Goal: Book appointment/travel/reservation

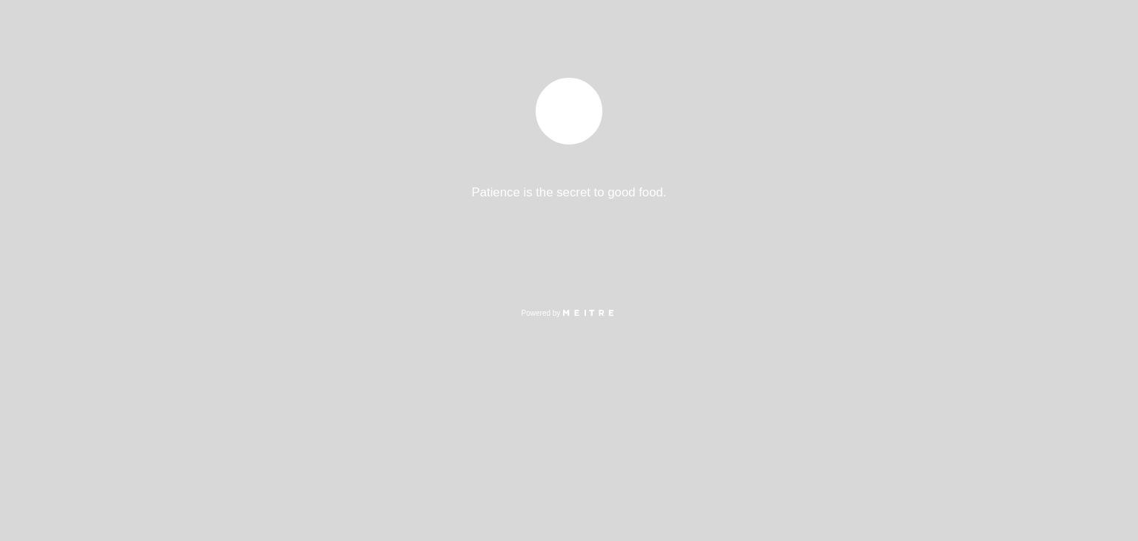
select select "es"
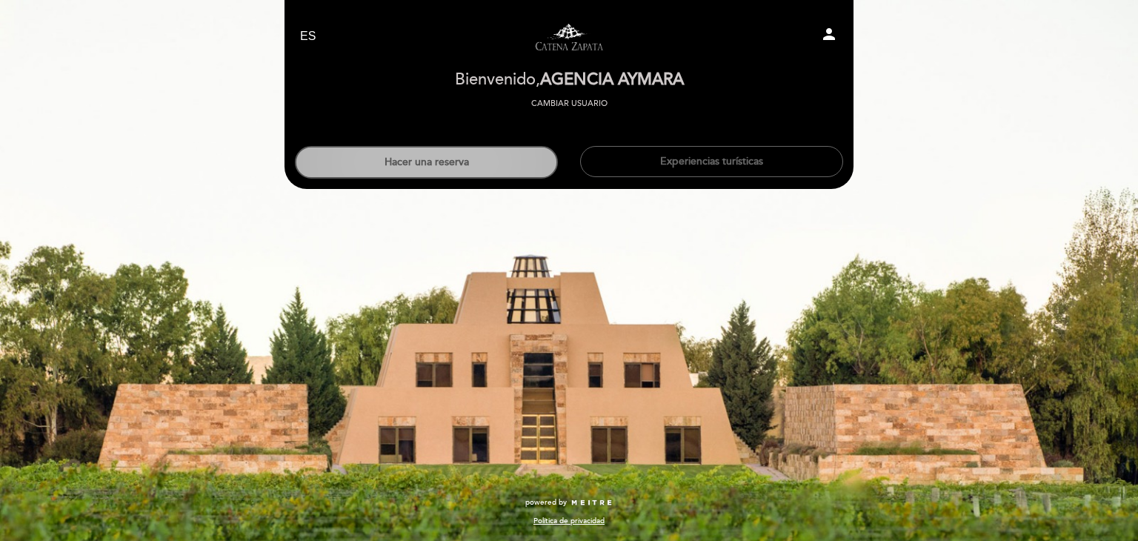
click at [441, 150] on button "Hacer una reserva" at bounding box center [426, 162] width 263 height 33
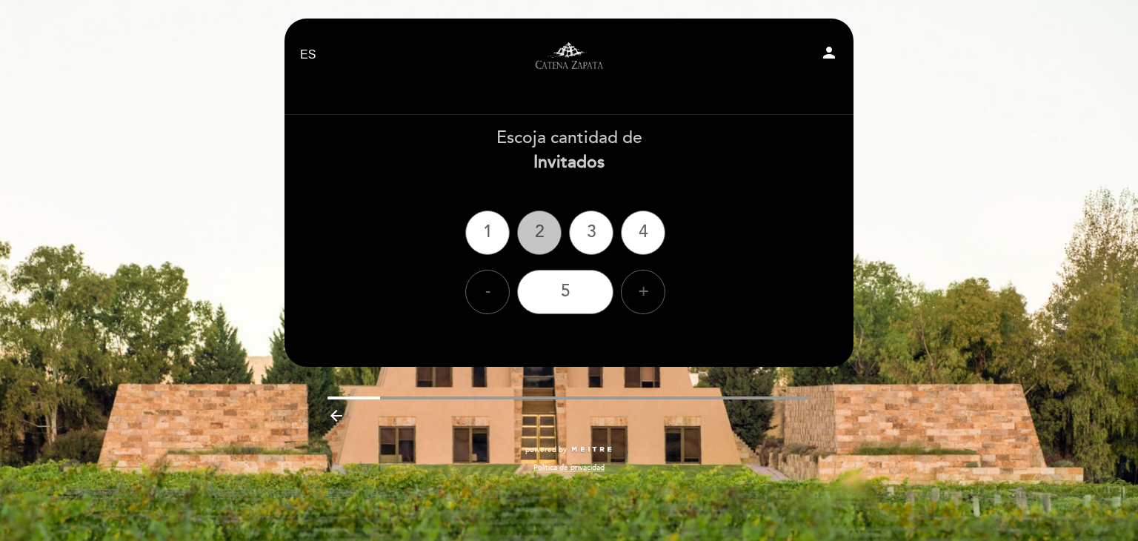
click at [534, 236] on div "2" at bounding box center [539, 232] width 44 height 44
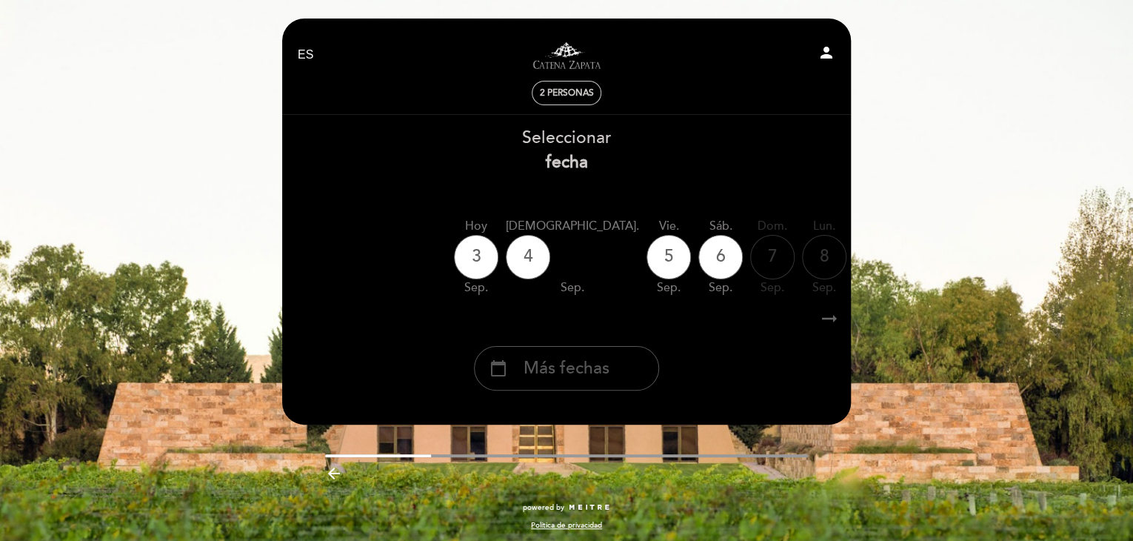
click at [564, 370] on span "Más fechas" at bounding box center [567, 368] width 86 height 24
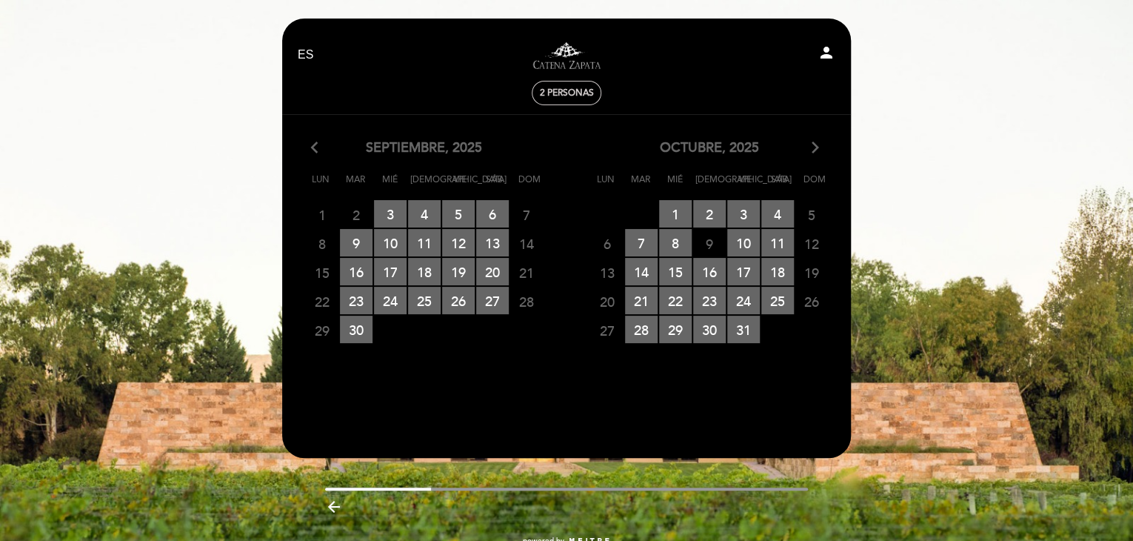
click at [816, 151] on icon "arrow_forward_ios" at bounding box center [815, 147] width 13 height 19
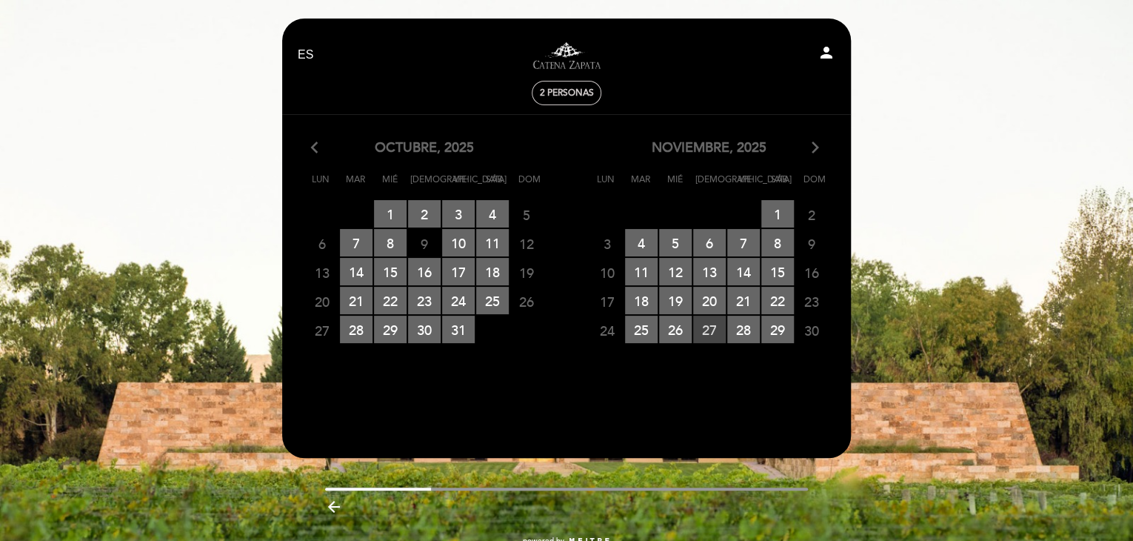
click at [703, 328] on span "27 RESERVAS DISPONIBLES" at bounding box center [709, 329] width 33 height 27
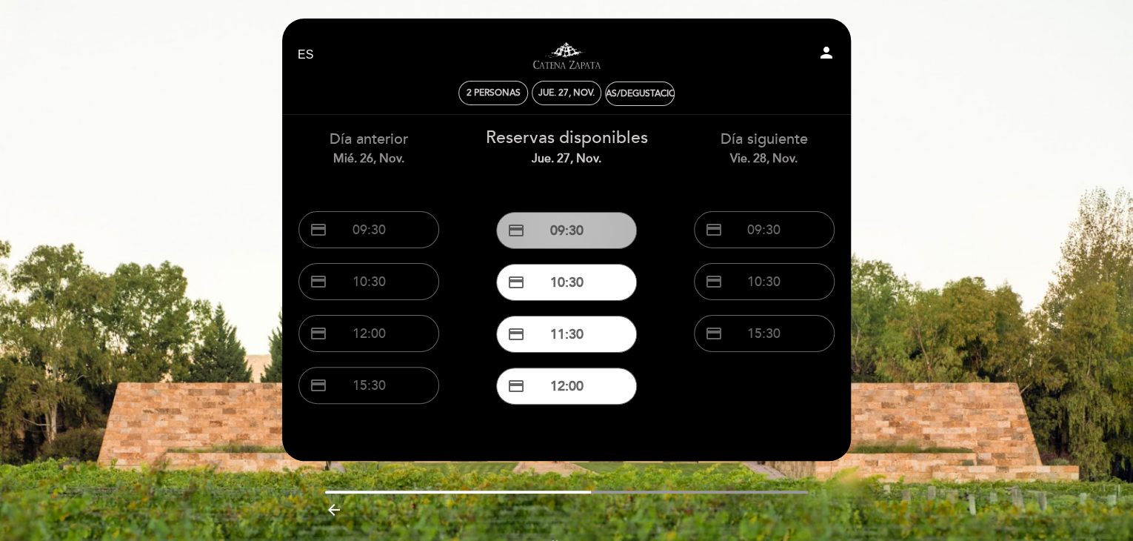
click at [575, 226] on button "credit_card 09:30" at bounding box center [566, 230] width 141 height 37
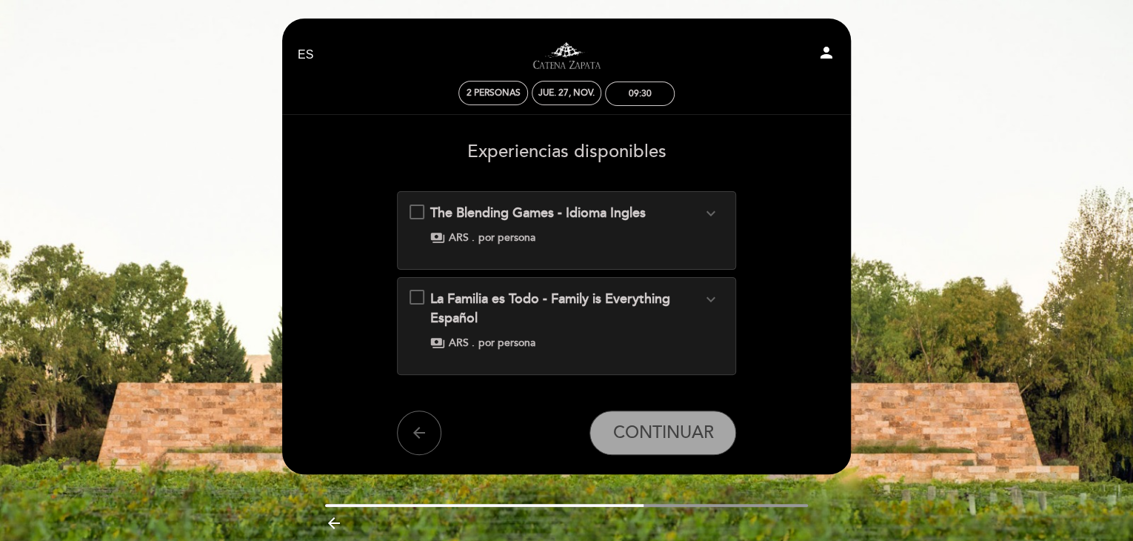
click at [418, 298] on div "La Familia es Todo - Family is Everything Español expand_more De Italia a [GEOG…" at bounding box center [567, 320] width 315 height 60
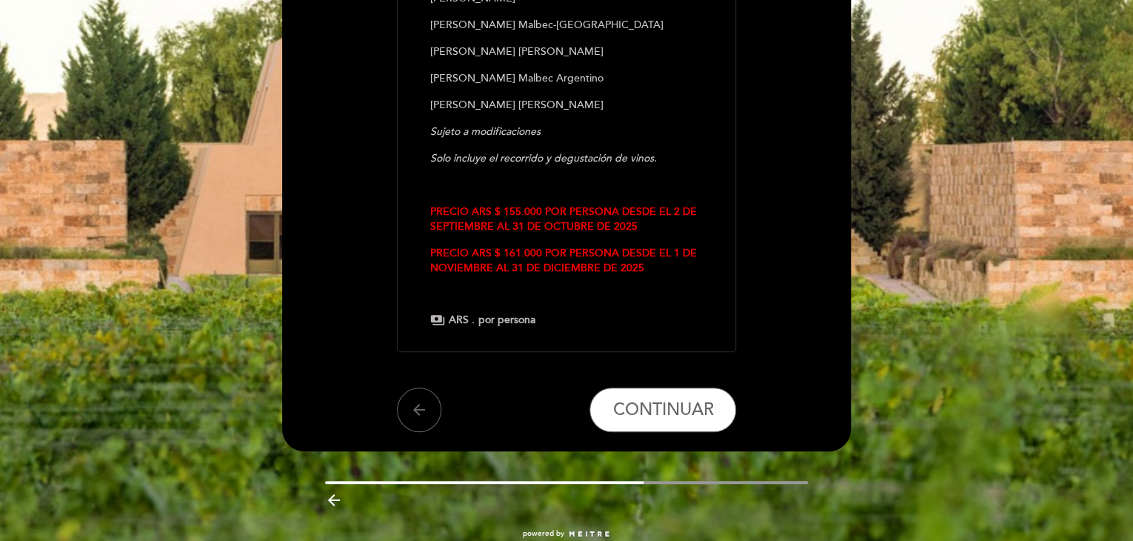
scroll to position [523, 0]
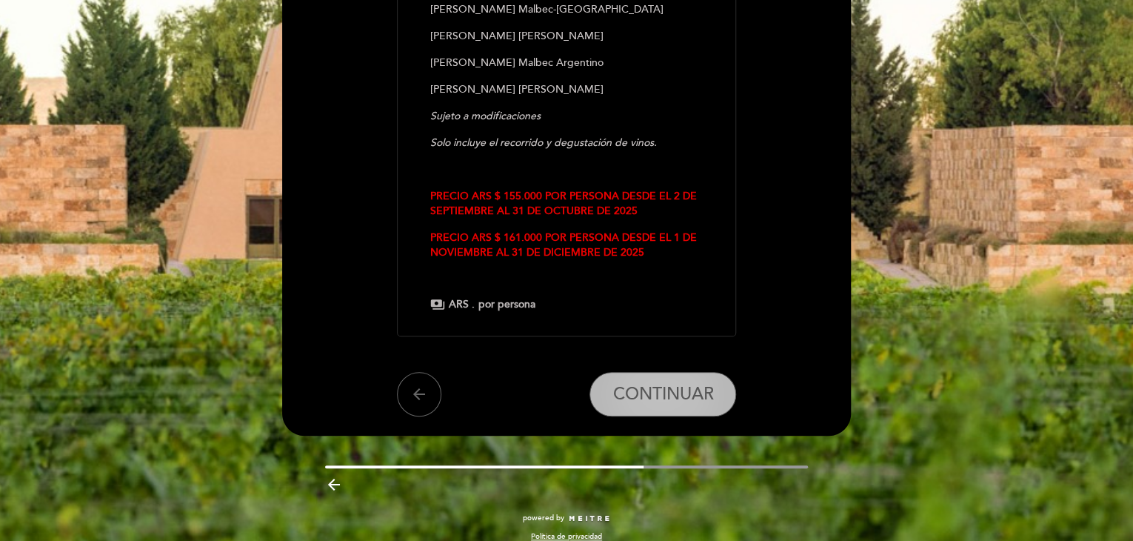
click at [661, 384] on span "CONTINUAR" at bounding box center [663, 394] width 101 height 21
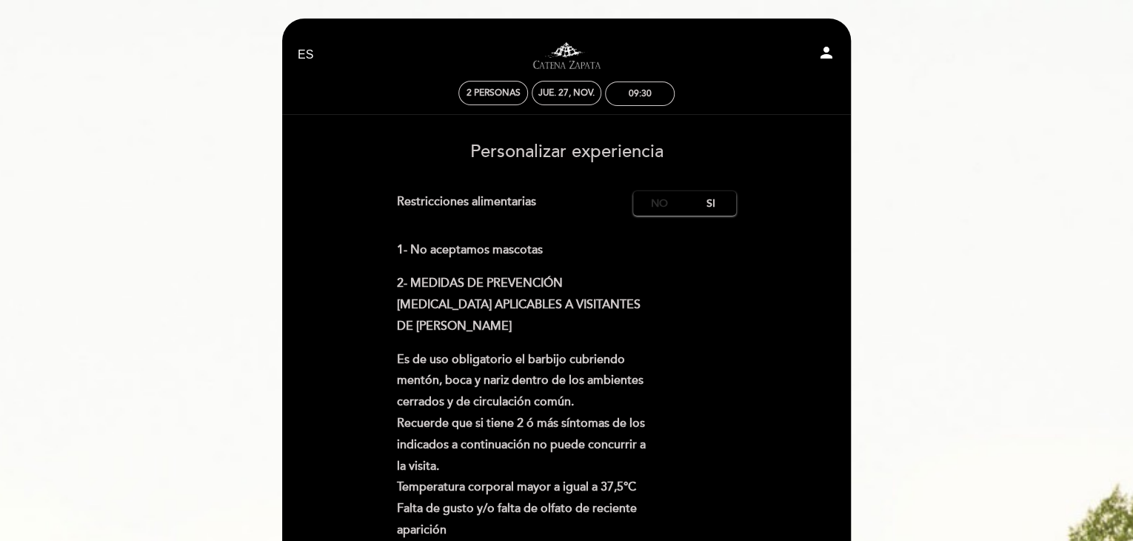
click at [661, 207] on label "No" at bounding box center [659, 203] width 52 height 24
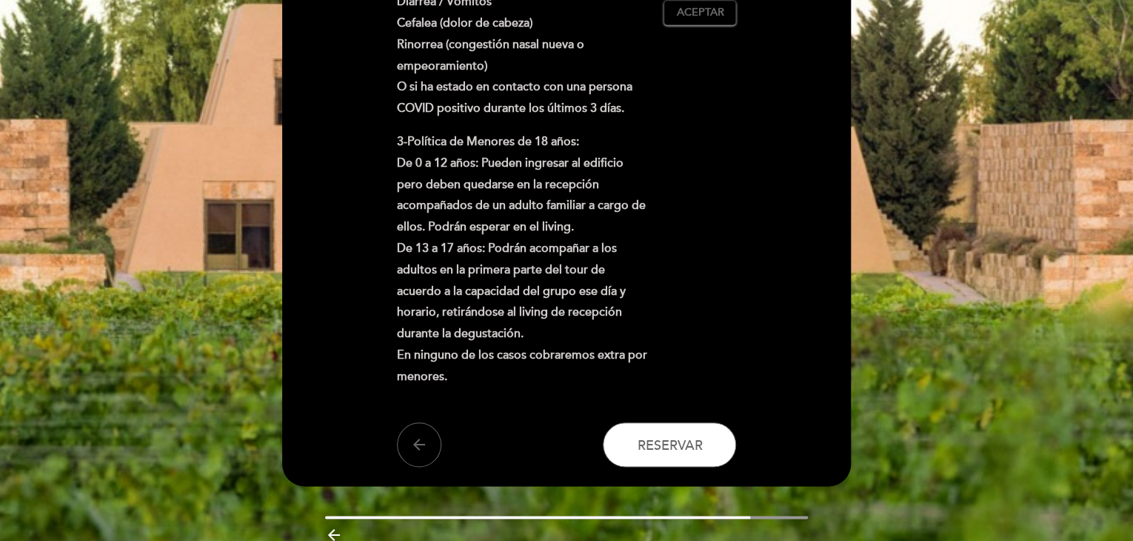
scroll to position [622, 0]
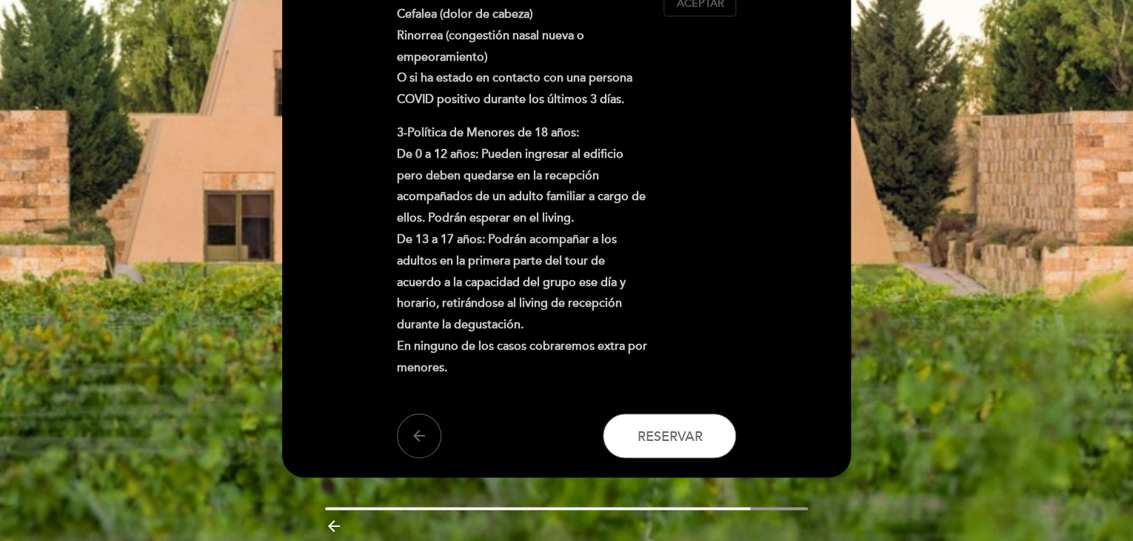
click at [699, 7] on span "Aceptar" at bounding box center [699, 4] width 47 height 16
click at [660, 427] on button "Reservar" at bounding box center [669, 435] width 133 height 44
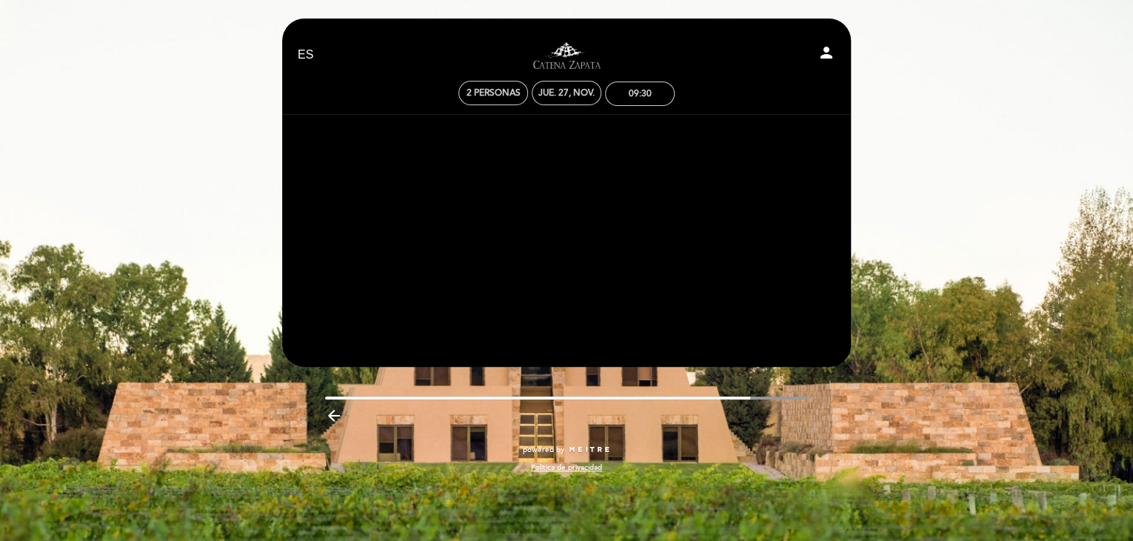
scroll to position [0, 0]
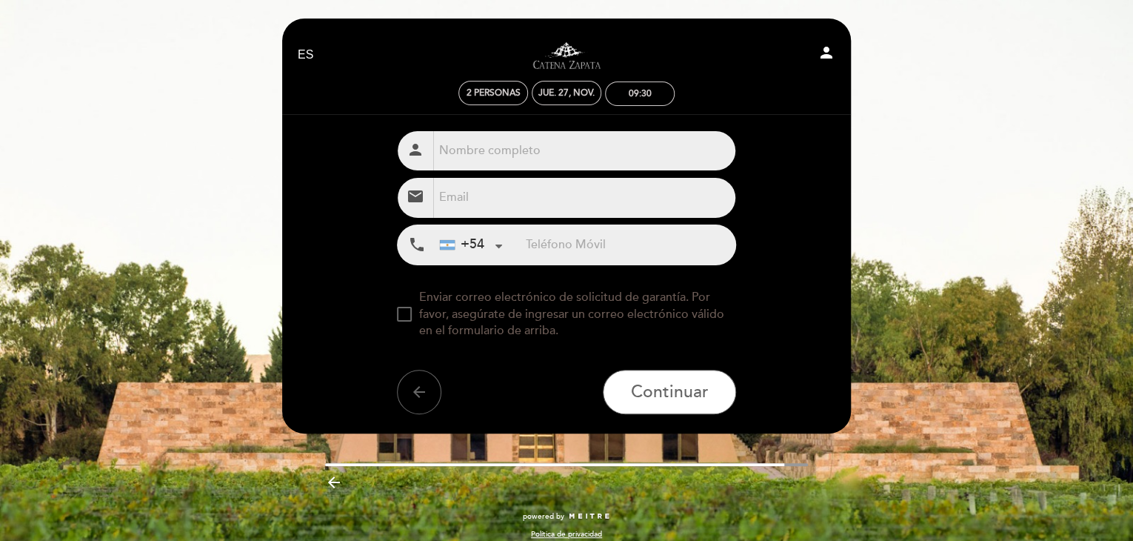
click at [476, 152] on input "text" at bounding box center [584, 150] width 303 height 39
type input "[PERSON_NAME] X2"
click at [450, 201] on input "email" at bounding box center [584, 197] width 303 height 39
type input "[EMAIL_ADDRESS][DOMAIN_NAME]"
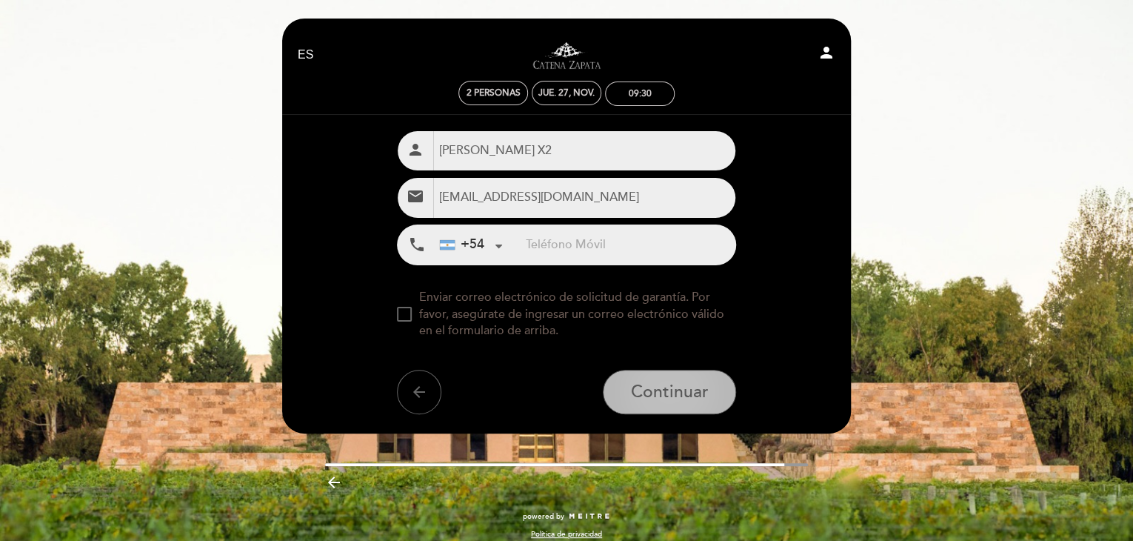
click at [658, 391] on span "Continuar" at bounding box center [670, 391] width 78 height 21
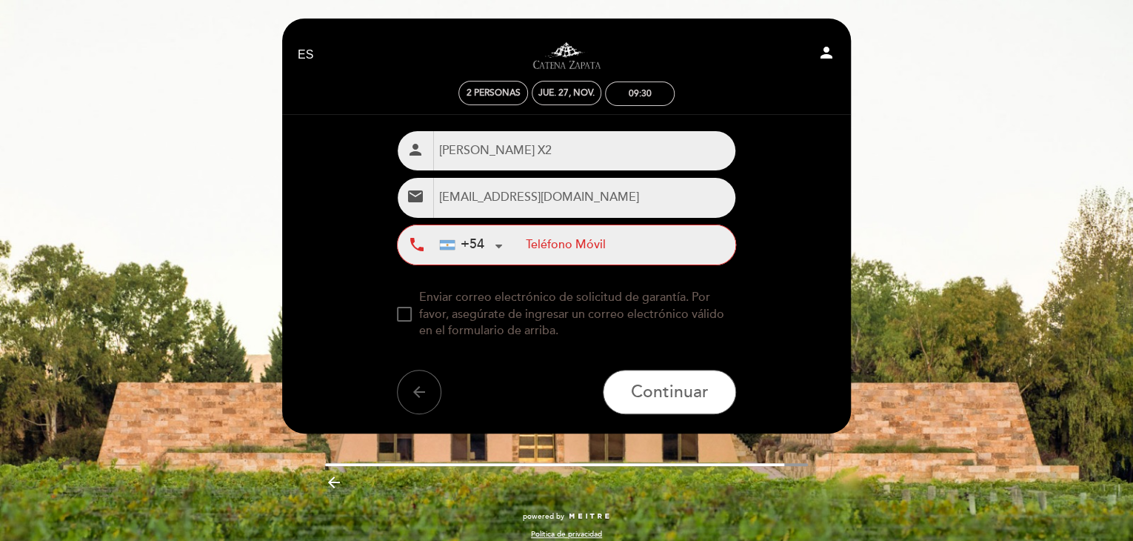
click at [607, 229] on input "tel" at bounding box center [631, 244] width 210 height 39
type input "2614708688"
click at [401, 318] on div at bounding box center [404, 314] width 15 height 15
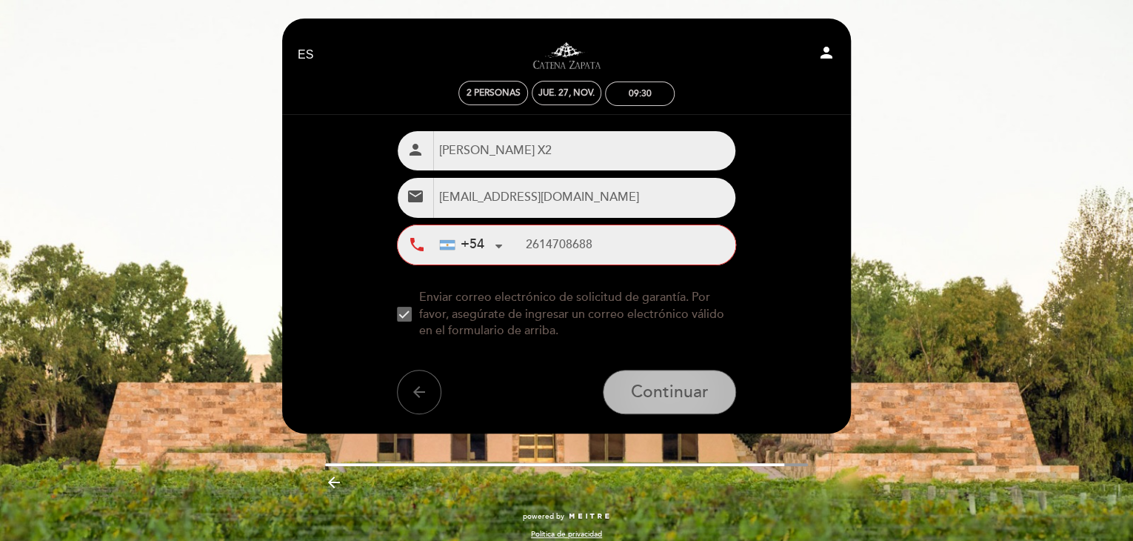
click at [677, 375] on button "Continuar" at bounding box center [669, 392] width 133 height 44
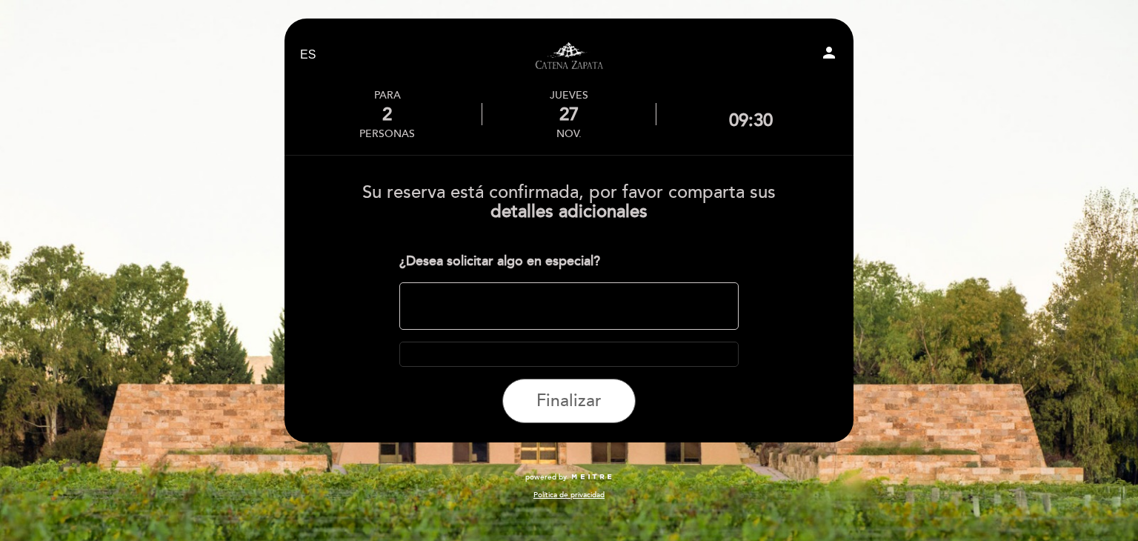
click at [569, 305] on textarea at bounding box center [569, 305] width 340 height 47
type textarea "TURISMO AYMARA"
click at [558, 407] on span "Finalizar" at bounding box center [568, 400] width 65 height 21
